Goal: Information Seeking & Learning: Check status

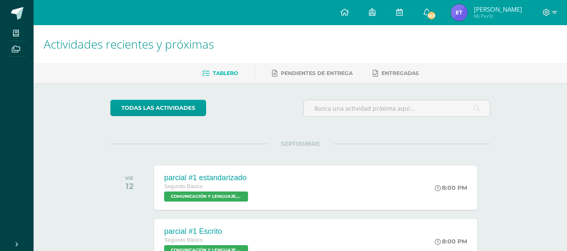
click at [517, 27] on h1 "Actividades recientes y próximas" at bounding box center [300, 44] width 513 height 38
click at [502, 18] on span "Mi Perfil" at bounding box center [498, 16] width 48 height 7
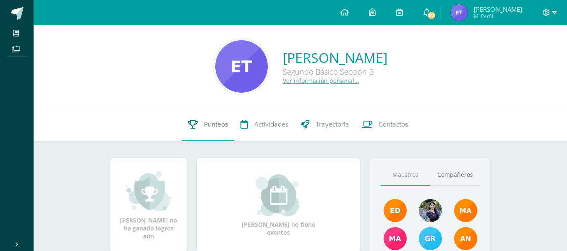
click at [202, 130] on link "Punteos" at bounding box center [208, 125] width 52 height 34
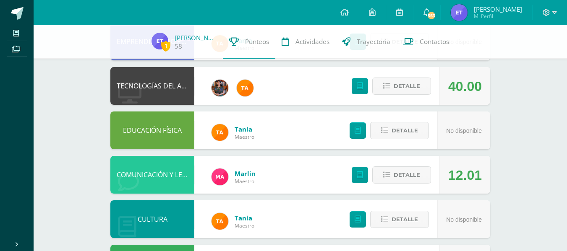
scroll to position [154, 0]
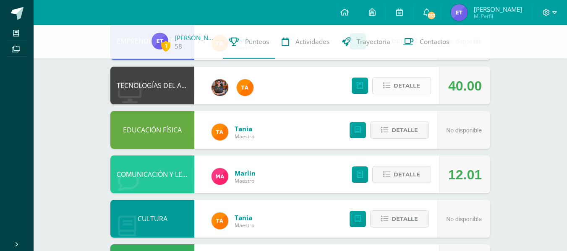
click at [407, 89] on span "Detalle" at bounding box center [407, 86] width 26 height 16
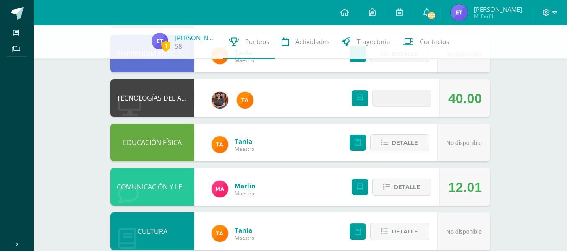
click at [405, 108] on div "Detalle" at bounding box center [389, 98] width 100 height 38
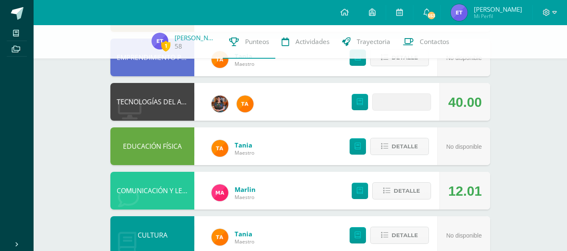
scroll to position [141, 0]
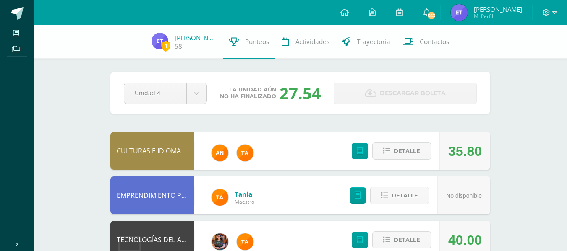
scroll to position [127, 0]
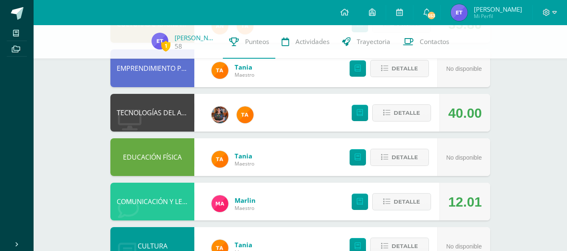
click at [415, 122] on div "Detalle" at bounding box center [389, 113] width 100 height 38
click at [403, 110] on span "Detalle" at bounding box center [407, 113] width 26 height 16
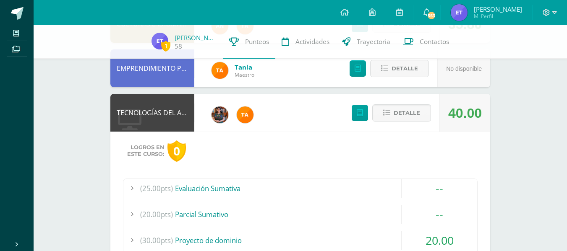
scroll to position [239, 0]
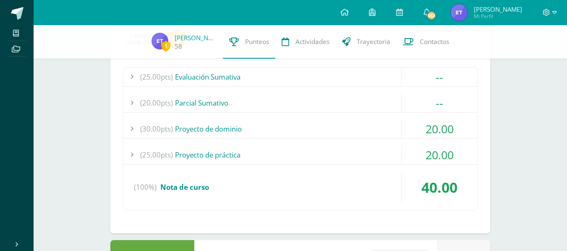
click at [248, 128] on div "(30.00pts) Proyecto de dominio" at bounding box center [300, 129] width 354 height 19
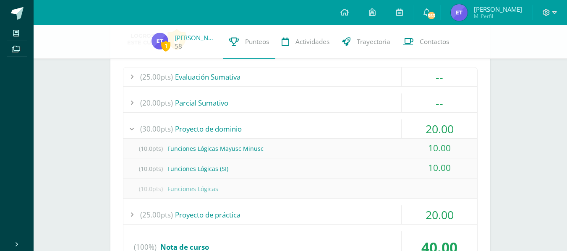
click at [250, 127] on div "(30.00pts) Proyecto de dominio" at bounding box center [300, 129] width 354 height 19
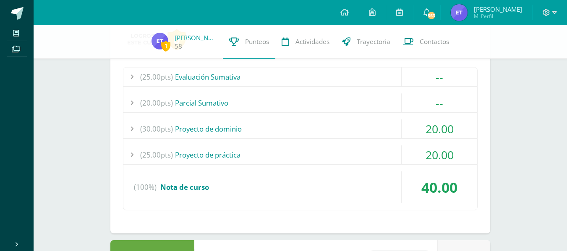
click at [273, 159] on div "(25.00pts) Proyecto de práctica" at bounding box center [300, 155] width 354 height 19
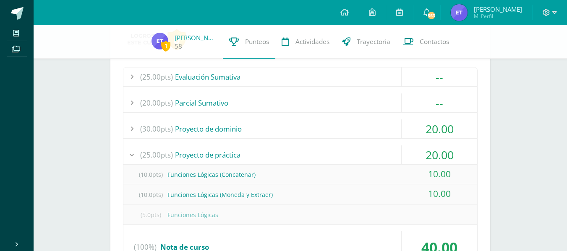
click at [272, 159] on div "(25.00pts) Proyecto de práctica" at bounding box center [300, 155] width 354 height 19
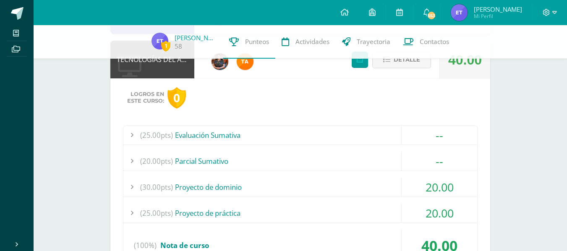
scroll to position [180, 0]
click at [412, 62] on span "Detalle" at bounding box center [407, 60] width 26 height 16
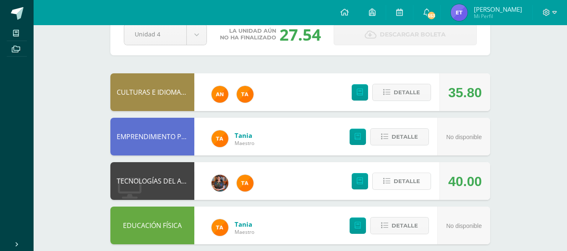
scroll to position [54, 0]
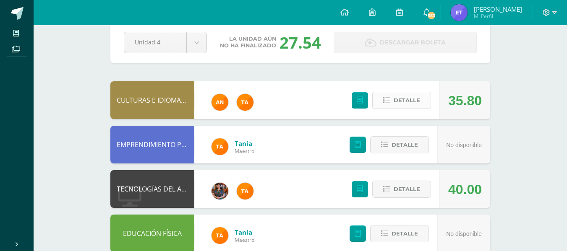
click at [412, 103] on span "Detalle" at bounding box center [407, 101] width 26 height 16
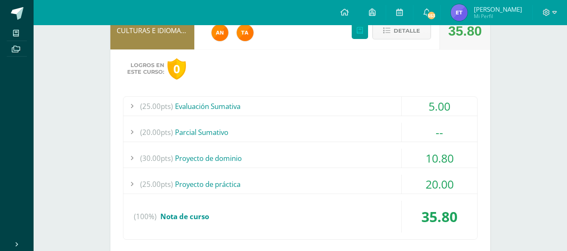
scroll to position [125, 0]
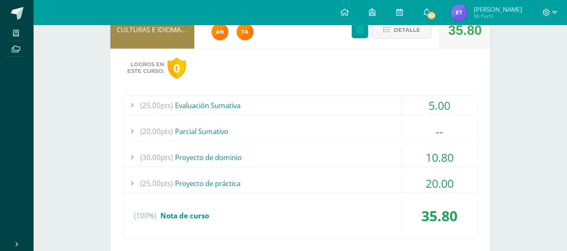
click at [248, 105] on div "(25.00pts) Evaluación Sumativa" at bounding box center [300, 105] width 354 height 19
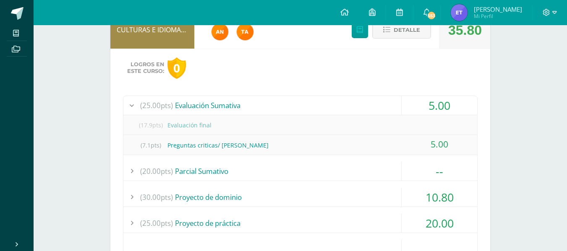
click at [253, 107] on div "(25.00pts) Evaluación Sumativa" at bounding box center [300, 105] width 354 height 19
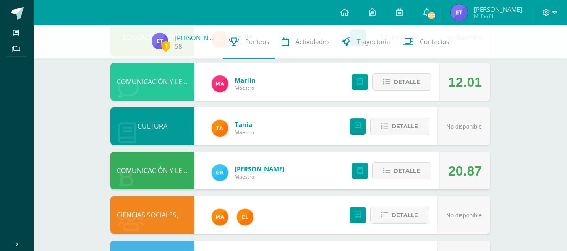
scroll to position [519, 0]
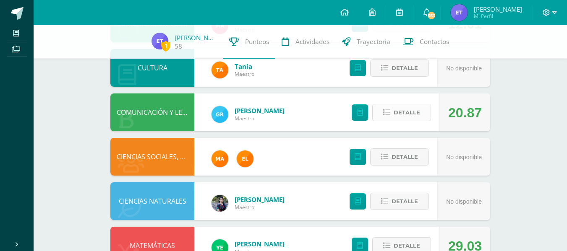
click at [414, 114] on span "Detalle" at bounding box center [407, 113] width 26 height 16
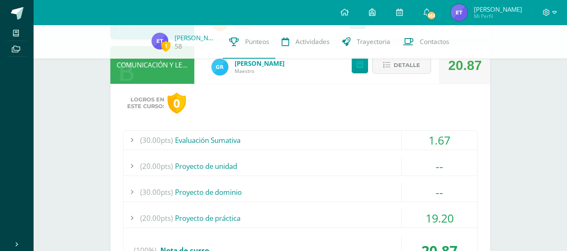
scroll to position [567, 0]
click at [211, 145] on div "(30.00pts) Evaluación Sumativa" at bounding box center [300, 139] width 354 height 19
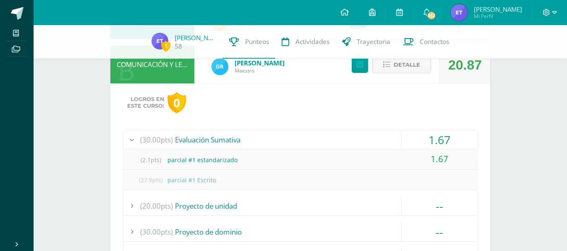
click at [215, 141] on div "(30.00pts) Evaluación Sumativa" at bounding box center [300, 139] width 354 height 19
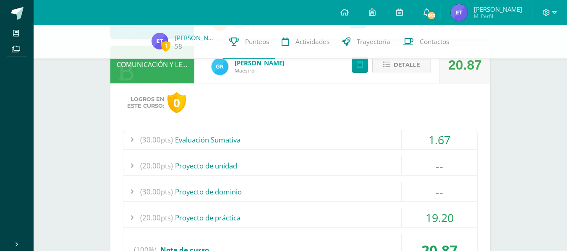
click at [220, 172] on div "(20.00pts) Proyecto de unidad" at bounding box center [300, 165] width 354 height 19
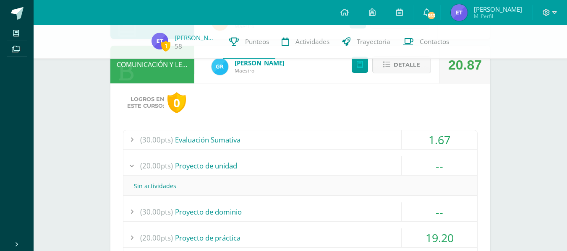
click at [222, 166] on div "(20.00pts) Proyecto de unidad" at bounding box center [300, 165] width 354 height 19
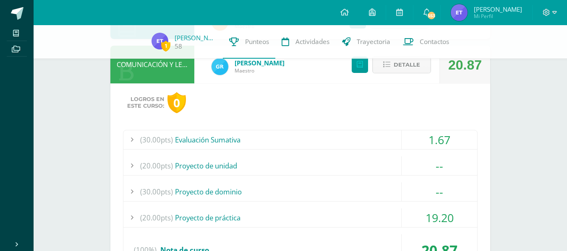
scroll to position [606, 0]
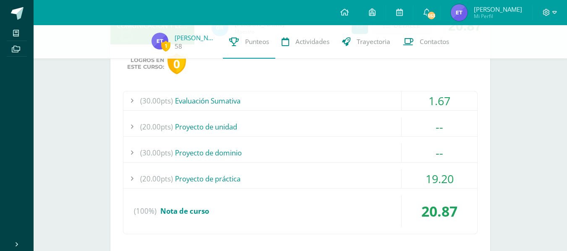
click at [206, 155] on div "(30.00pts) Proyecto de dominio" at bounding box center [300, 152] width 354 height 19
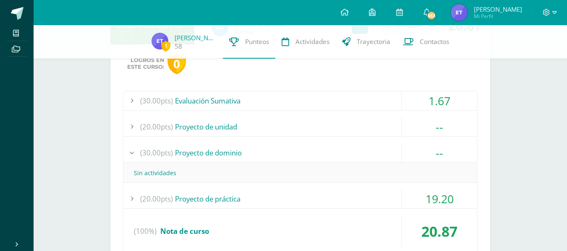
click at [207, 191] on div "(20.00pts) Proyecto de práctica" at bounding box center [300, 199] width 354 height 19
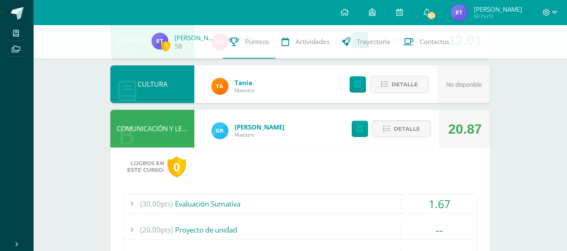
scroll to position [502, 0]
click at [422, 137] on button "Detalle" at bounding box center [401, 129] width 59 height 17
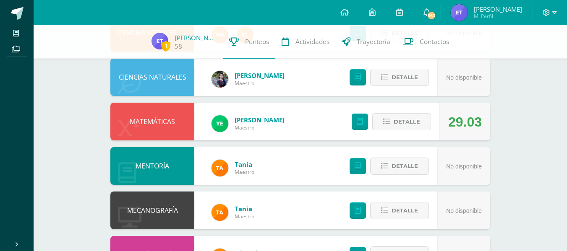
scroll to position [657, 0]
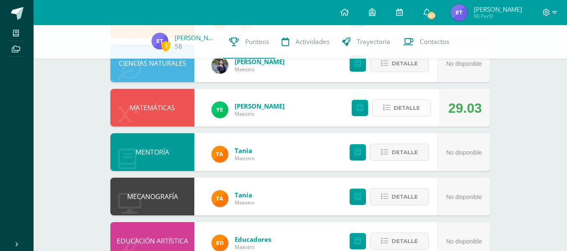
click at [403, 110] on span "Detalle" at bounding box center [407, 108] width 26 height 16
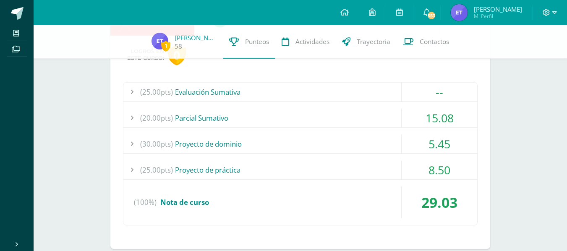
scroll to position [749, 0]
click at [216, 116] on div "(20.00pts) Parcial Sumativo" at bounding box center [300, 117] width 354 height 19
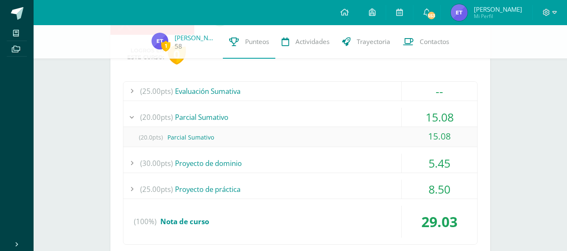
click at [220, 116] on div "(20.00pts) Parcial Sumativo" at bounding box center [300, 117] width 354 height 19
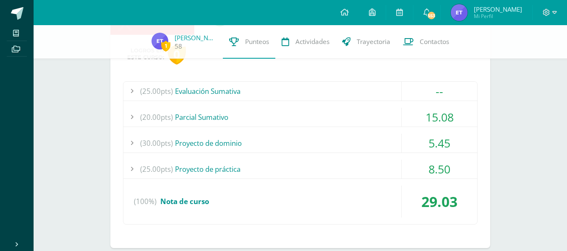
click at [217, 142] on div "(30.00pts) Proyecto de dominio" at bounding box center [300, 143] width 354 height 19
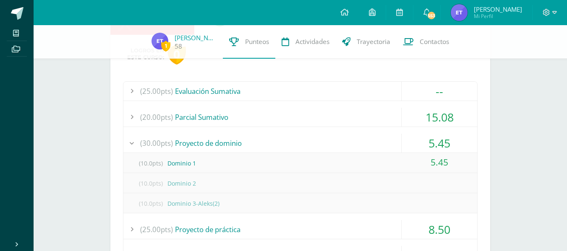
click at [217, 142] on div "(30.00pts) Proyecto de dominio" at bounding box center [300, 143] width 354 height 19
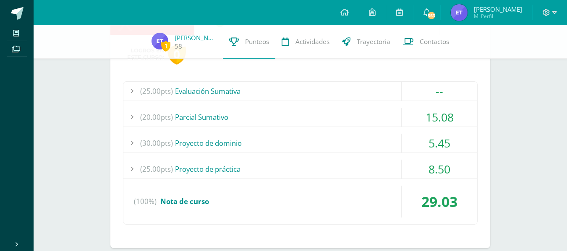
click at [217, 142] on div "(30.00pts) Proyecto de dominio" at bounding box center [300, 143] width 354 height 19
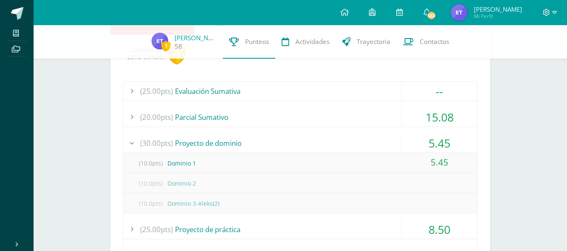
click at [217, 142] on div "(30.00pts) Proyecto de dominio" at bounding box center [300, 143] width 354 height 19
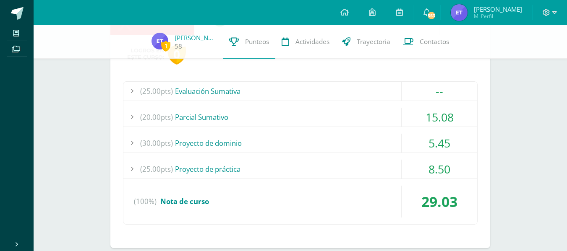
click at [224, 141] on div "(30.00pts) Proyecto de dominio" at bounding box center [300, 143] width 354 height 19
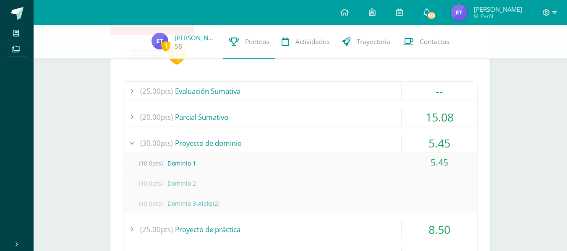
click at [224, 141] on div "(30.00pts) Proyecto de dominio" at bounding box center [300, 143] width 354 height 19
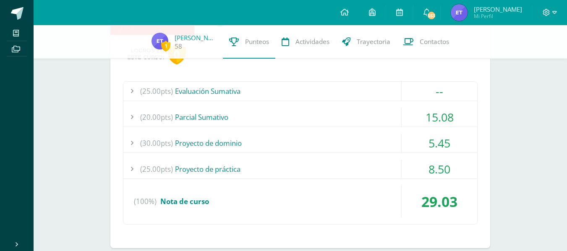
click at [249, 100] on div "(25.00pts) Evaluación Sumativa" at bounding box center [300, 91] width 354 height 19
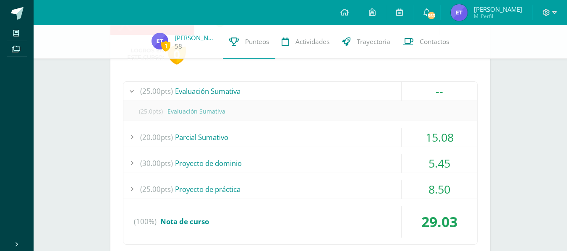
click at [259, 121] on div "(25.0pts) Evaluación Sumativa" at bounding box center [300, 111] width 354 height 19
click at [263, 126] on div "(25.00pts) Evaluación Sumativa -- (25.0pts) Evaluación Sumativa" at bounding box center [300, 163] width 354 height 164
click at [271, 135] on div "(20.00pts) Parcial Sumativo" at bounding box center [300, 137] width 354 height 19
click at [259, 107] on div "(25.00pts) Evaluación Sumativa -- (25.0pts) Evaluación Sumativa" at bounding box center [300, 163] width 354 height 164
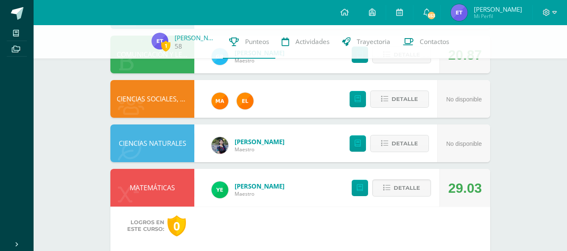
scroll to position [575, 0]
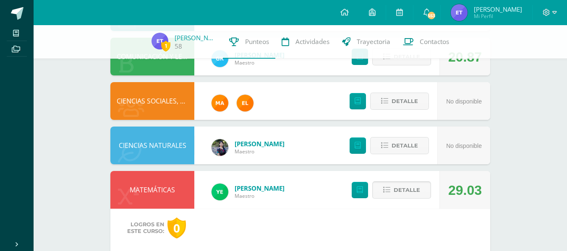
click at [408, 192] on span "Detalle" at bounding box center [407, 190] width 26 height 16
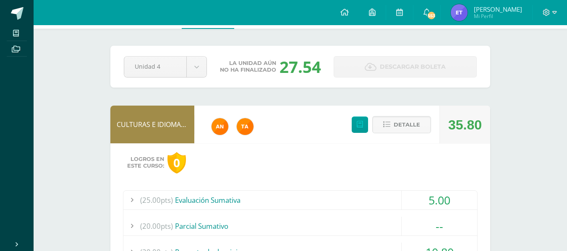
scroll to position [17, 0]
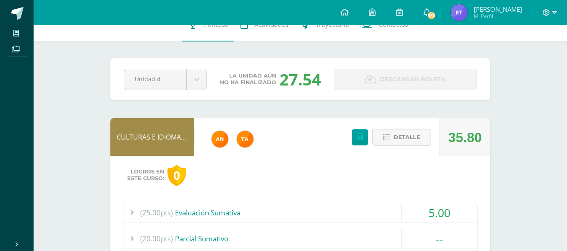
click at [380, 127] on div "Detalle" at bounding box center [389, 137] width 100 height 38
click at [389, 136] on icon at bounding box center [386, 137] width 7 height 7
